Goal: Task Accomplishment & Management: Manage account settings

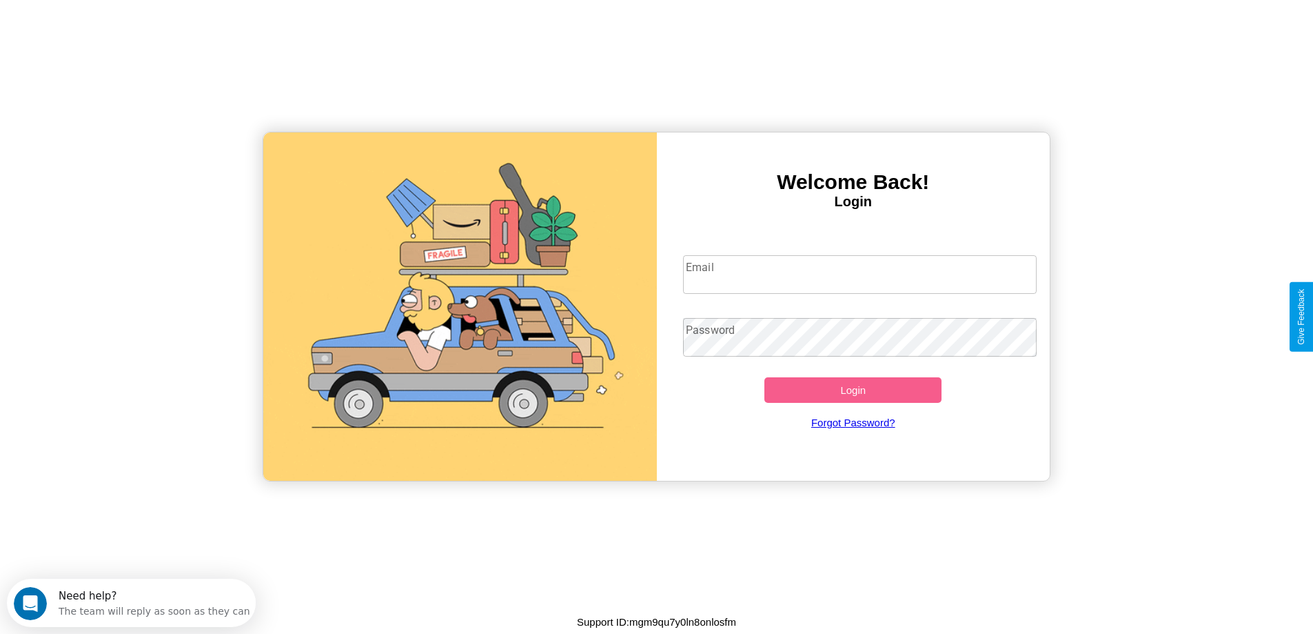
click at [860, 274] on input "Email" at bounding box center [860, 274] width 354 height 39
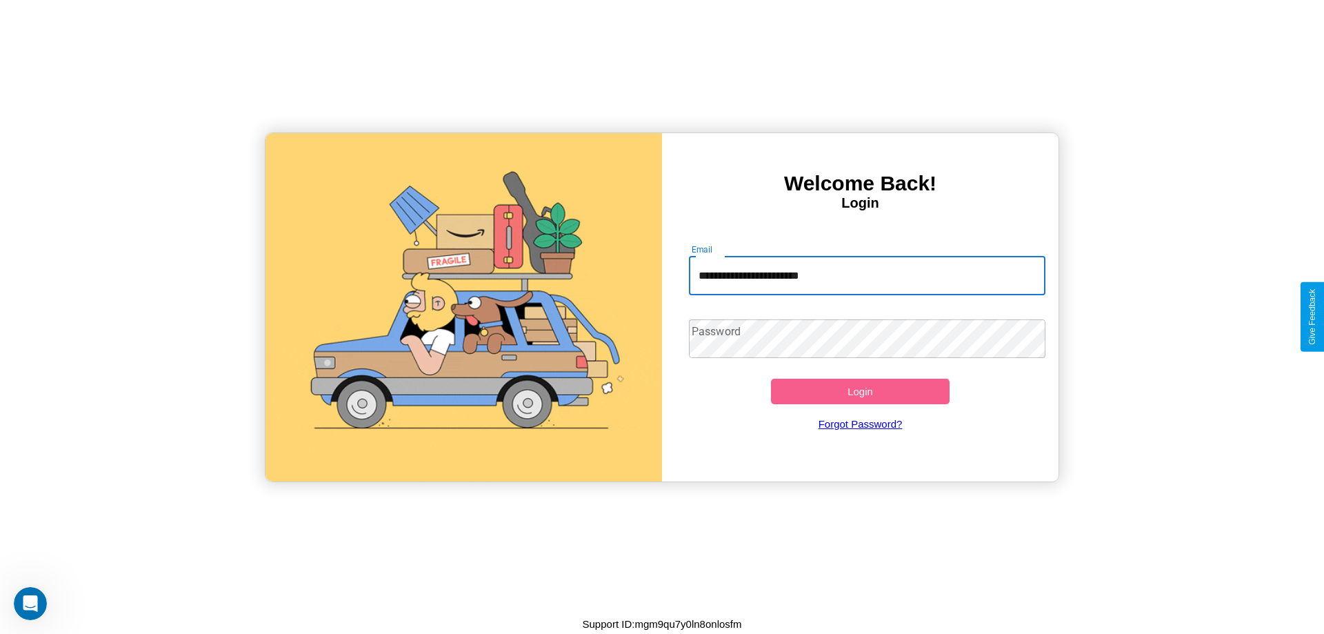
type input "**********"
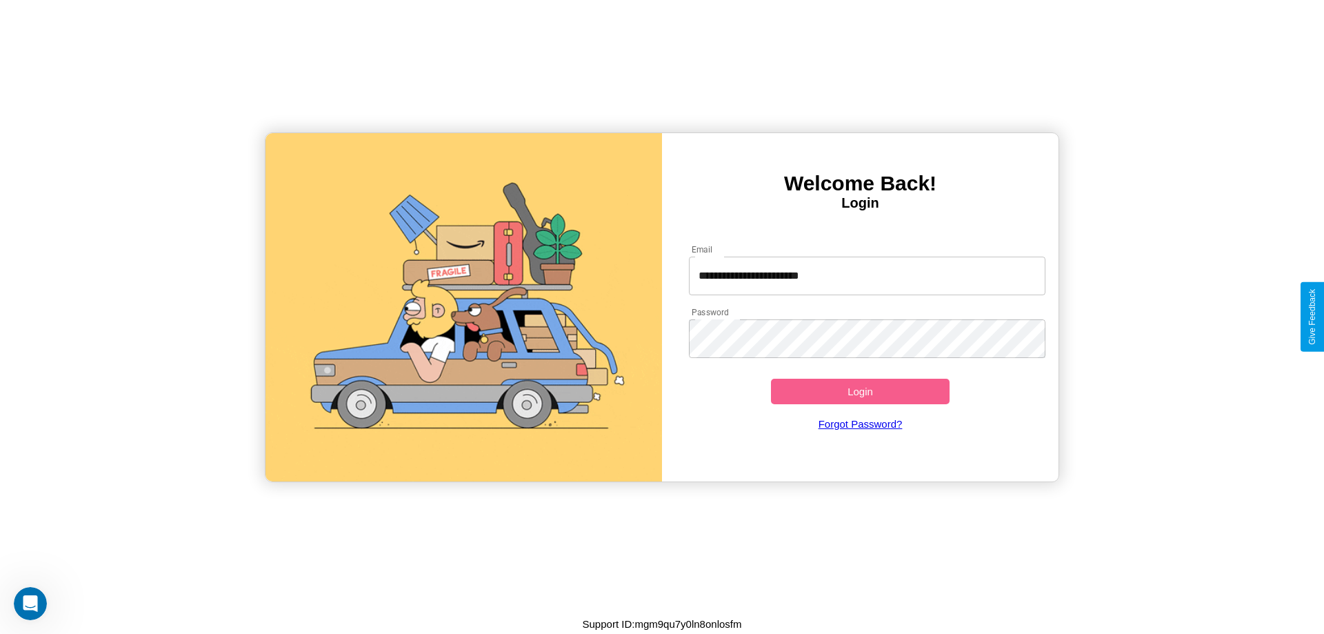
click at [860, 391] on button "Login" at bounding box center [860, 391] width 179 height 26
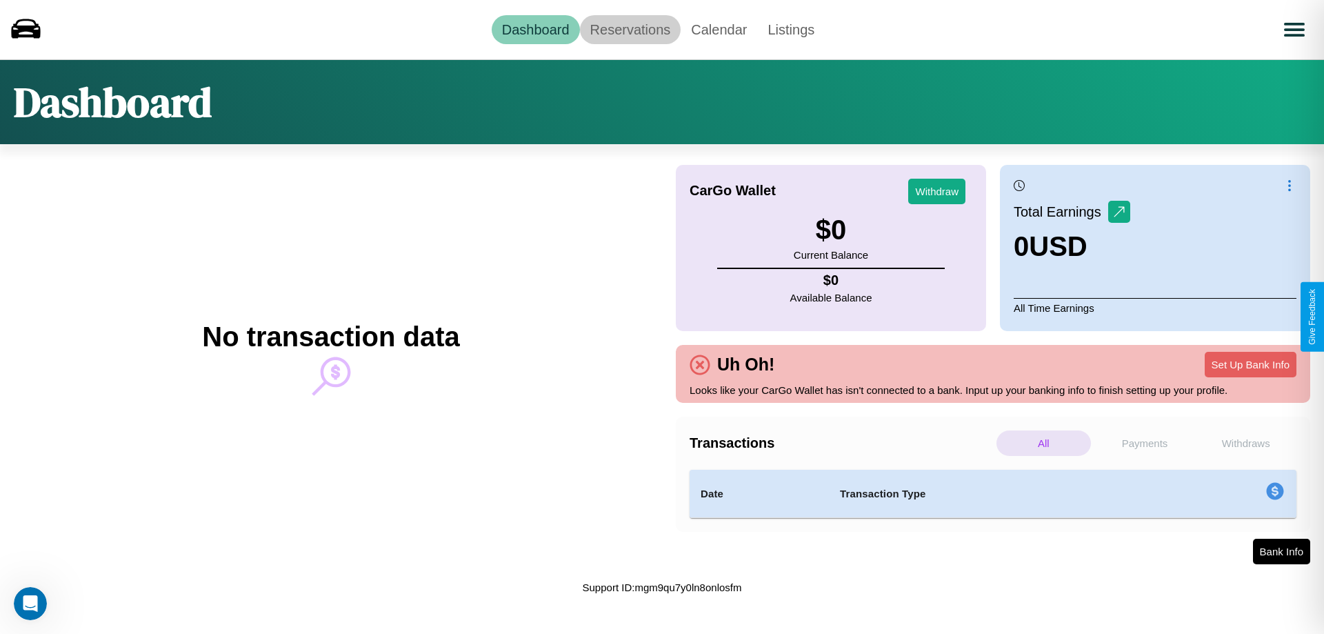
click at [629, 29] on link "Reservations" at bounding box center [630, 29] width 101 height 29
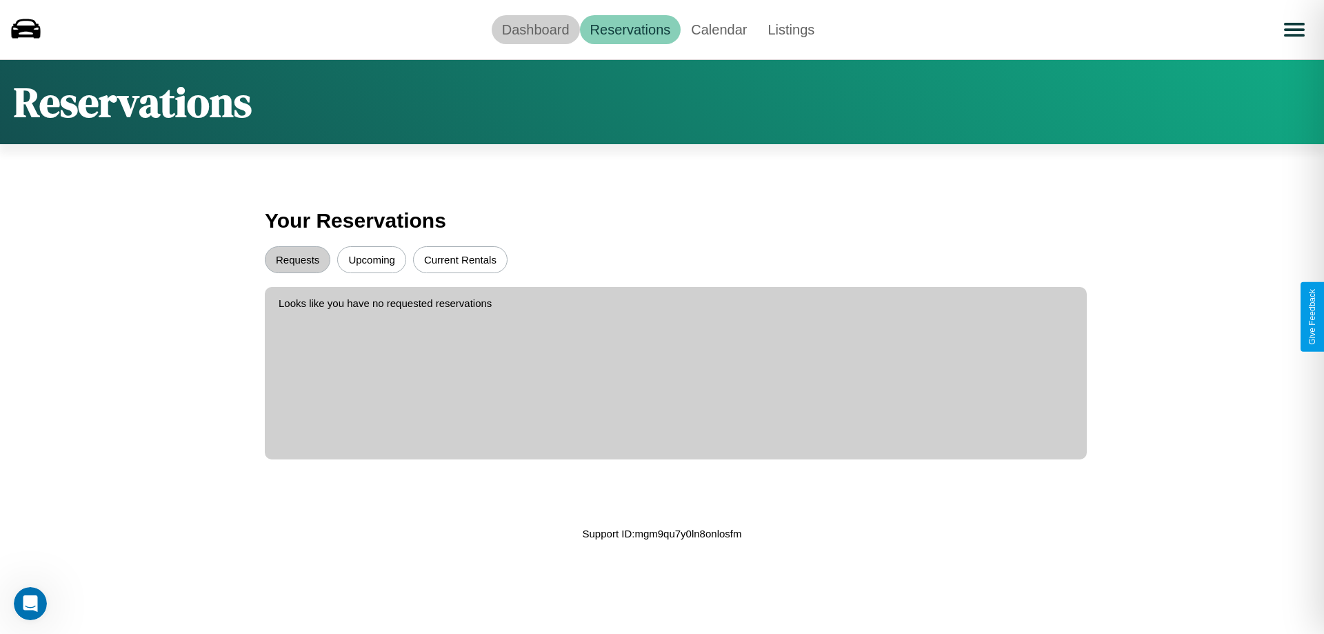
click at [535, 29] on link "Dashboard" at bounding box center [536, 29] width 88 height 29
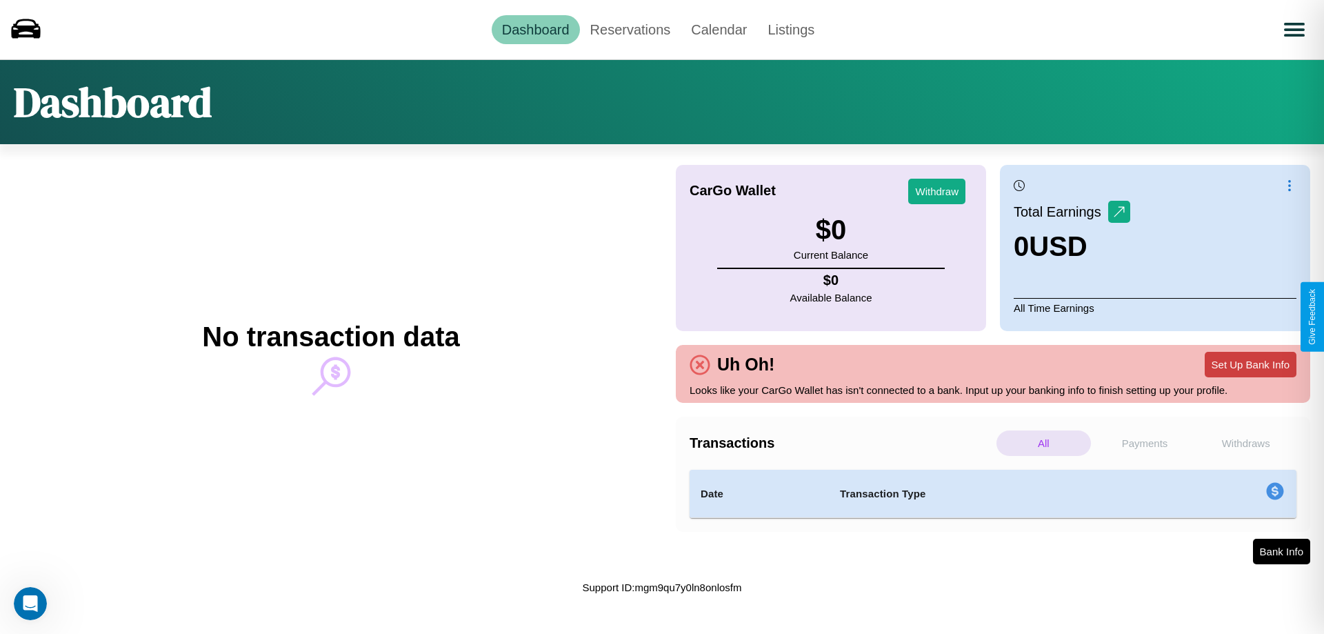
click at [1250, 364] on button "Set Up Bank Info" at bounding box center [1250, 365] width 92 height 26
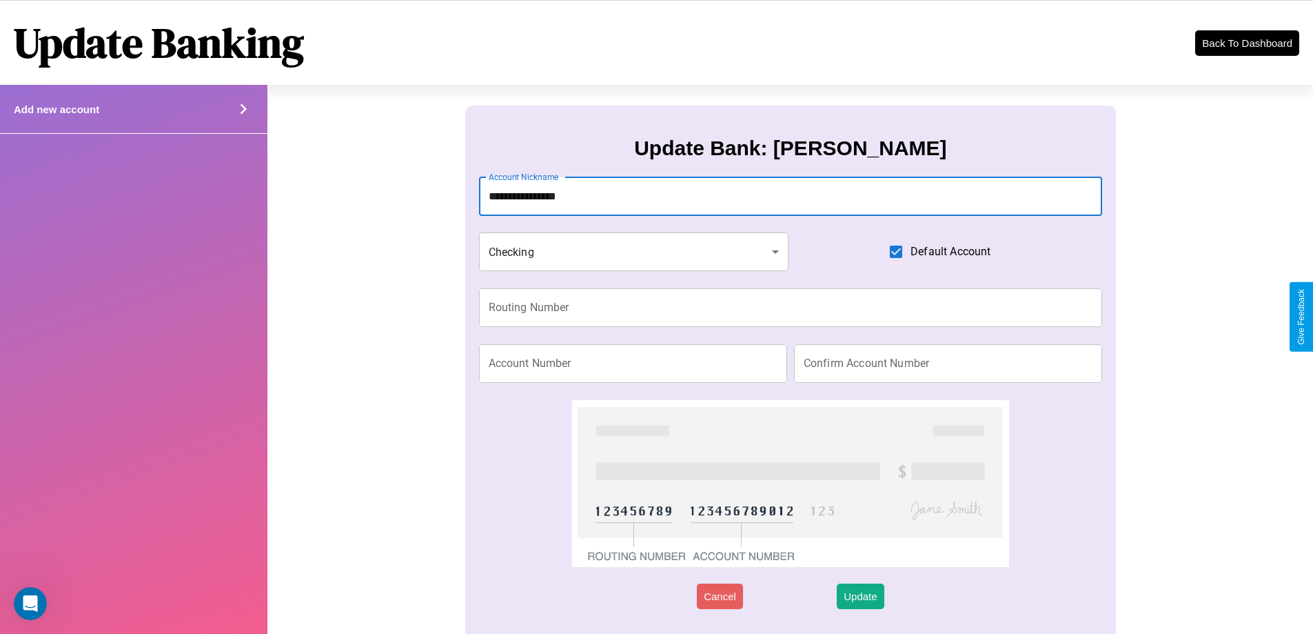
type input "**********"
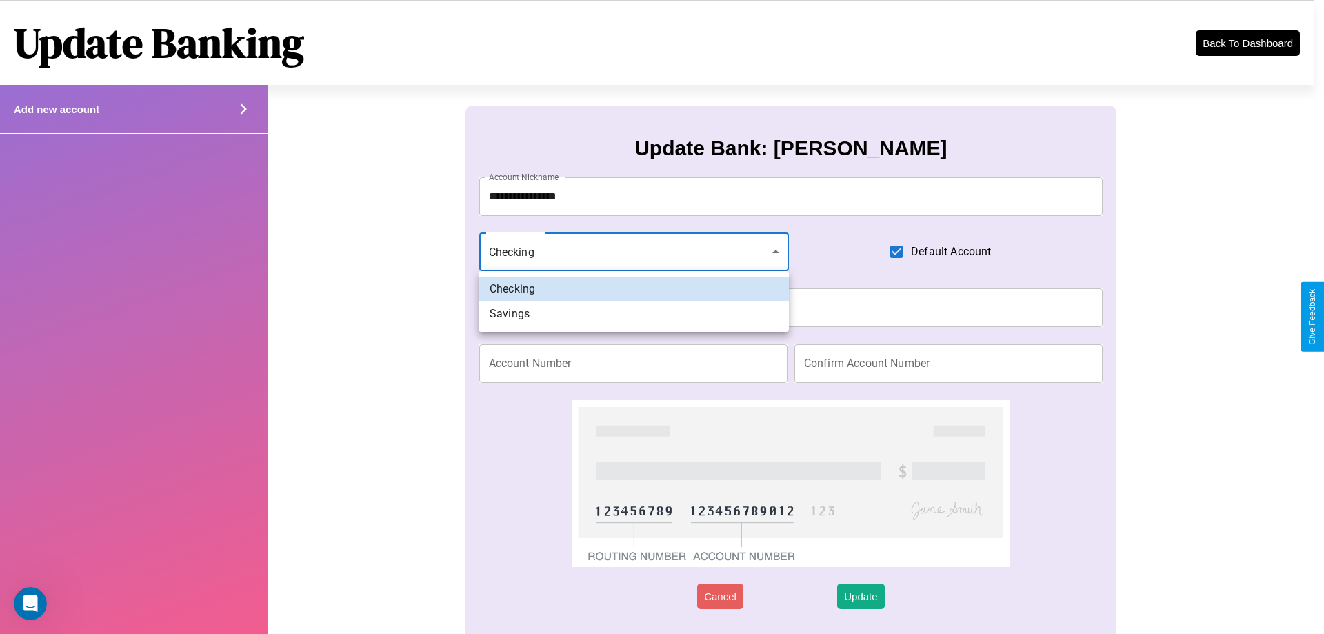
click at [634, 252] on div at bounding box center [662, 317] width 1324 height 634
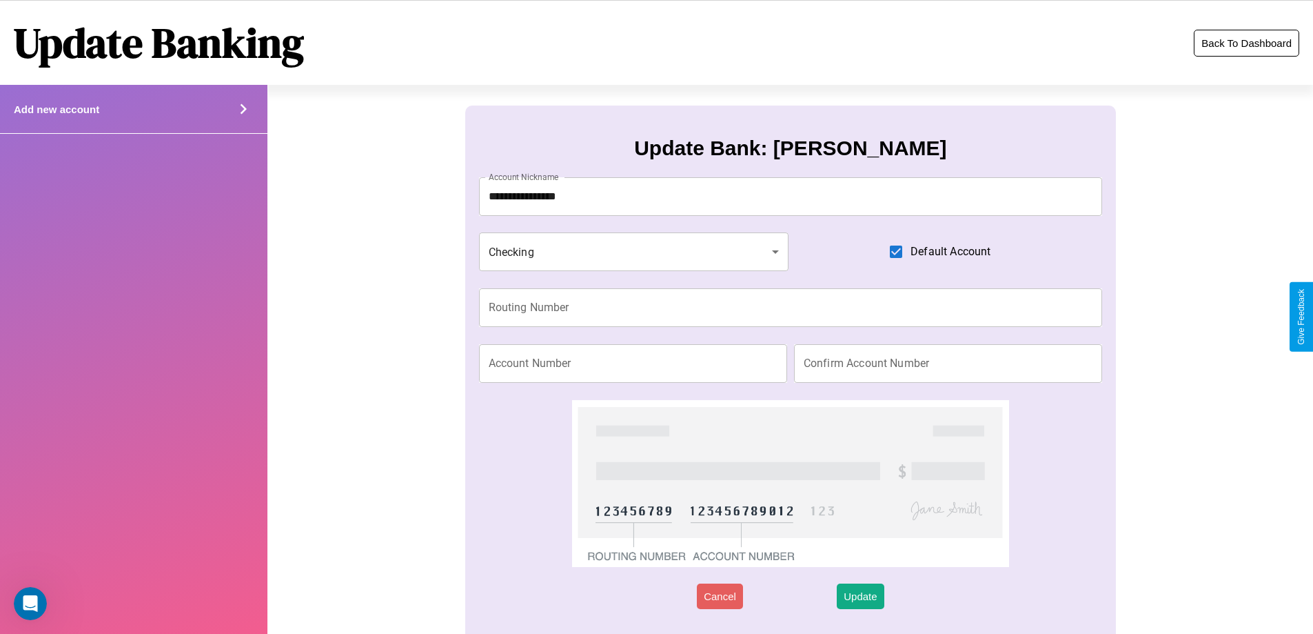
click at [1246, 43] on button "Back To Dashboard" at bounding box center [1246, 43] width 105 height 27
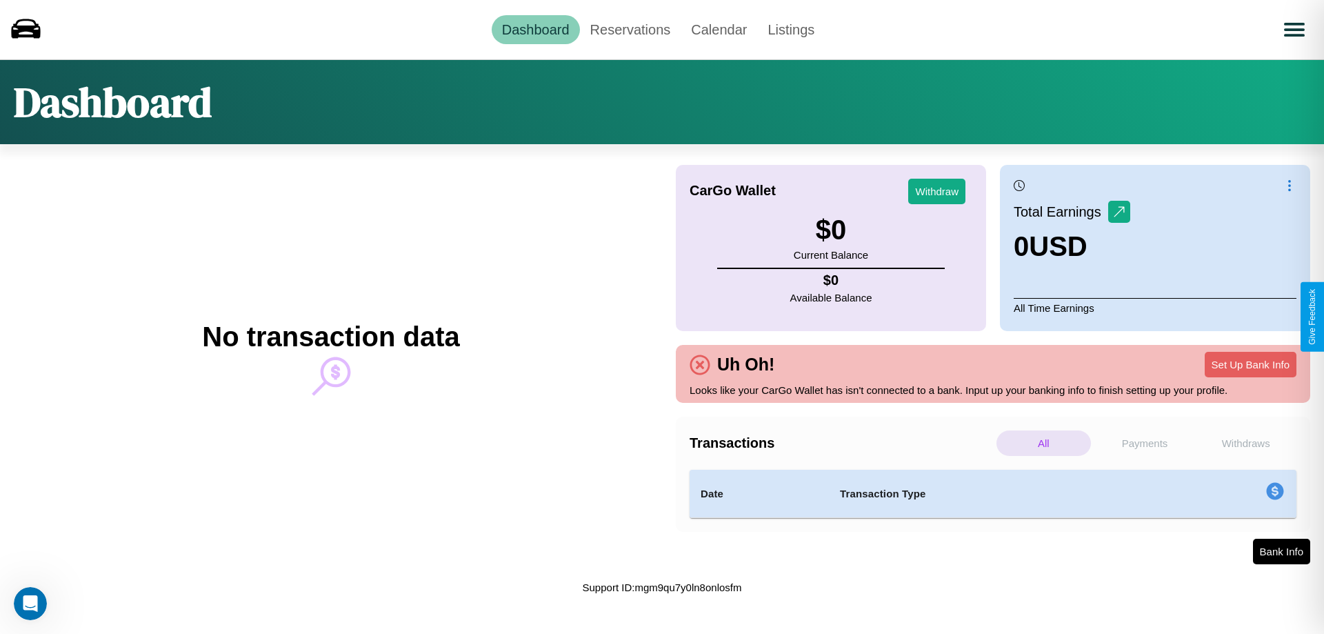
click at [1245, 443] on p "Withdraws" at bounding box center [1245, 443] width 94 height 26
click at [1144, 443] on p "Payments" at bounding box center [1145, 443] width 94 height 26
